Goal: Transaction & Acquisition: Purchase product/service

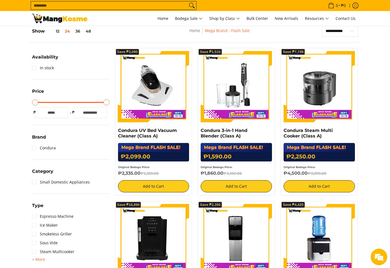
scroll to position [91, 0]
click at [377, 132] on section "**********" at bounding box center [195, 263] width 390 height 487
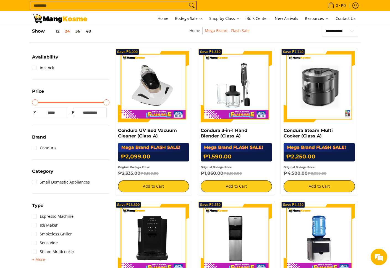
click at [333, 100] on img at bounding box center [318, 86] width 71 height 71
